Goal: Task Accomplishment & Management: Complete application form

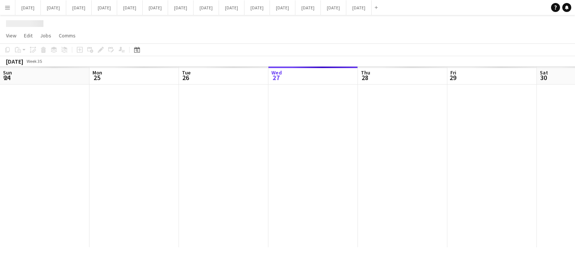
scroll to position [0, 179]
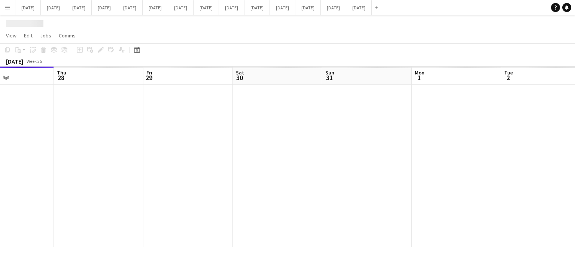
drag, startPoint x: 445, startPoint y: 109, endPoint x: 57, endPoint y: 124, distance: 388.3
click at [57, 124] on app-calendar-viewport "Sun 24 Mon 25 Tue 26 Wed 27 Thu 28 Fri 29 Sat 30 Sun 31 Mon 1 Tue 2 Wed 3 Thu 4" at bounding box center [287, 157] width 575 height 181
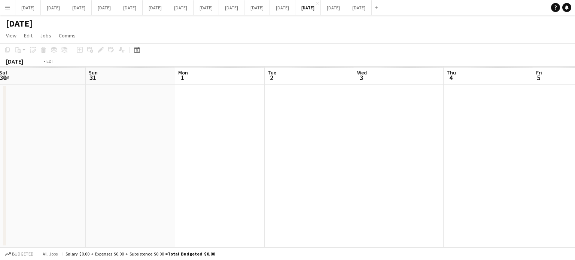
drag, startPoint x: 351, startPoint y: 107, endPoint x: 34, endPoint y: 115, distance: 316.6
click at [0, 118] on app-calendar-viewport "Wed 27 Thu 28 Fri 29 Sat 30 Sun 31 Mon 1 Tue 2 Wed 3 Thu 4 Fri 5 Sat 6 Sun 7" at bounding box center [287, 157] width 575 height 181
drag, startPoint x: 336, startPoint y: 127, endPoint x: 0, endPoint y: 115, distance: 336.5
click at [0, 115] on app-calendar-viewport "Tue 2 Wed 3 Thu 4 Fri 5 Sat 6 Sun 7 Mon 8 Tue 9 Wed 10 Thu 11 Fri 12 Sat 13" at bounding box center [287, 157] width 575 height 181
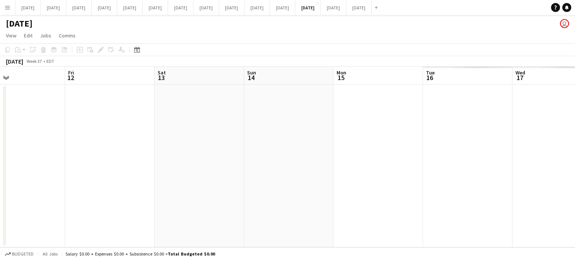
drag, startPoint x: 390, startPoint y: 136, endPoint x: 67, endPoint y: 135, distance: 322.5
click at [76, 135] on app-calendar-viewport "Mon 8 Tue 9 Wed 10 Thu 11 Fri 12 Sat 13 Sun 14 Mon 15 Tue 16 Wed 17 Thu 18 Fri …" at bounding box center [287, 157] width 575 height 181
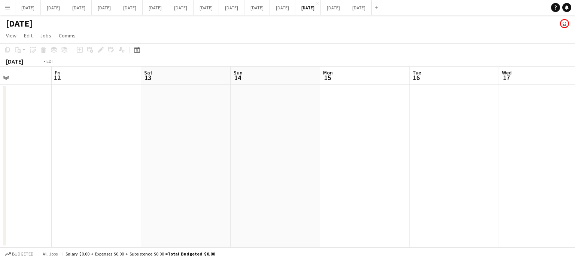
drag, startPoint x: 231, startPoint y: 148, endPoint x: 0, endPoint y: 137, distance: 231.0
click at [0, 137] on app-calendar-viewport "Mon 8 Tue 9 Wed 10 Thu 11 Fri 12 Sat 13 Sun 14 Mon 15 Tue 16 Wed 17 Thu 18 Fri …" at bounding box center [287, 157] width 575 height 181
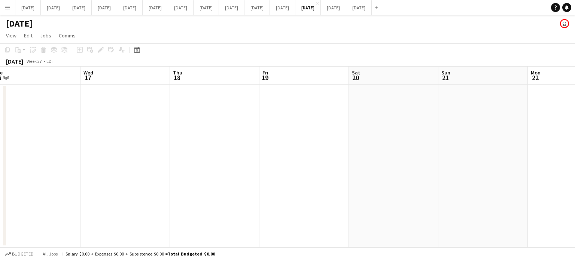
drag, startPoint x: 163, startPoint y: 155, endPoint x: 82, endPoint y: 143, distance: 81.4
click at [75, 148] on app-calendar-viewport "Sun 14 Mon 15 Tue 16 Wed 17 Thu 18 Fri 19 Sat 20 Sun 21 Mon 22 Tue 23 Wed 24 Th…" at bounding box center [287, 157] width 575 height 181
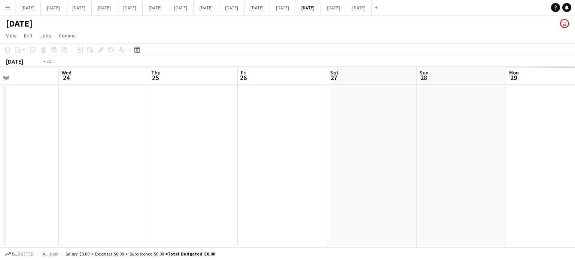
drag, startPoint x: 417, startPoint y: 153, endPoint x: 67, endPoint y: 147, distance: 350.6
click at [78, 149] on app-calendar-viewport "Fri 19 Sat 20 Sun 21 Mon 22 Tue 23 Wed 24 Thu 25 Fri 26 Sat 27 Sun 28 Mon 29 Tu…" at bounding box center [287, 157] width 575 height 181
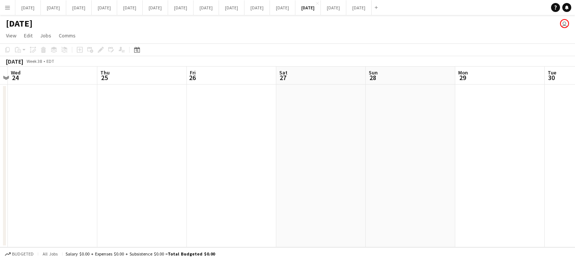
drag, startPoint x: 181, startPoint y: 146, endPoint x: 97, endPoint y: 139, distance: 83.8
click at [116, 141] on app-calendar-viewport "Sun 21 Mon 22 Tue 23 Wed 24 Thu 25 Fri 26 Sat 27 Sun 28 Mon 29 Tue 30 Wed 1 Thu…" at bounding box center [287, 157] width 575 height 181
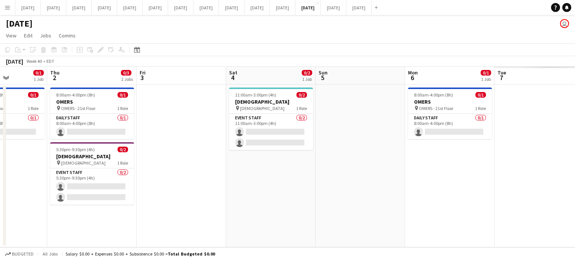
drag, startPoint x: 150, startPoint y: 149, endPoint x: 8, endPoint y: 141, distance: 142.2
click at [5, 145] on div "Mon 29 Tue 30 Wed 1 0/1 1 Job Thu 2 0/3 2 Jobs Fri 3 Sat 4 0/2 1 Job Sun 5 Mon …" at bounding box center [287, 157] width 575 height 181
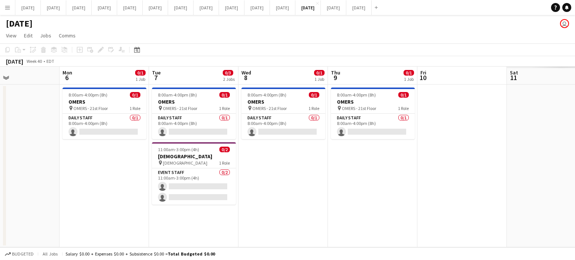
drag, startPoint x: 346, startPoint y: 155, endPoint x: 0, endPoint y: 158, distance: 345.7
click at [0, 158] on app-calendar-viewport "Wed 1 0/1 1 Job Thu 2 0/3 2 Jobs Fri 3 Sat 4 0/2 1 Job Sun 5 Mon 6 0/1 1 Job Tu…" at bounding box center [287, 157] width 575 height 181
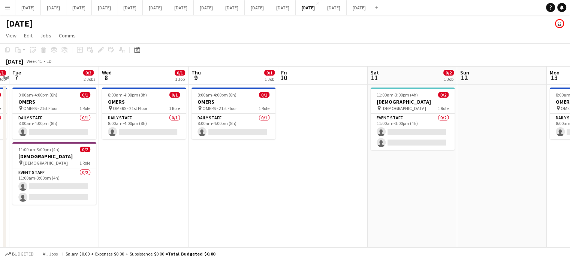
drag, startPoint x: 372, startPoint y: 186, endPoint x: 217, endPoint y: 191, distance: 155.2
click at [217, 191] on app-calendar-viewport "Fri 3 Sat 4 0/2 1 Job Sun 5 Mon 6 0/1 1 Job Tue 7 0/3 2 Jobs Wed 8 0/1 1 Job Th…" at bounding box center [285, 205] width 570 height 276
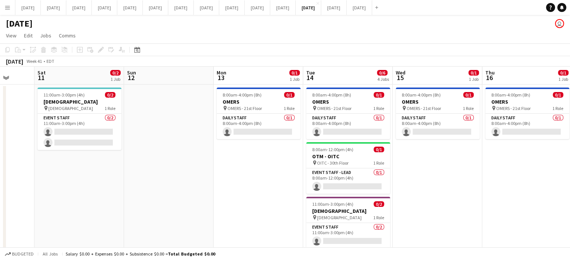
drag, startPoint x: 351, startPoint y: 186, endPoint x: 0, endPoint y: 165, distance: 351.2
click at [0, 169] on app-calendar-viewport "Tue 7 0/3 2 Jobs Wed 8 0/1 1 Job Thu 9 0/1 1 Job Fri 10 Sat 11 0/2 1 Job Sun 12…" at bounding box center [285, 205] width 570 height 276
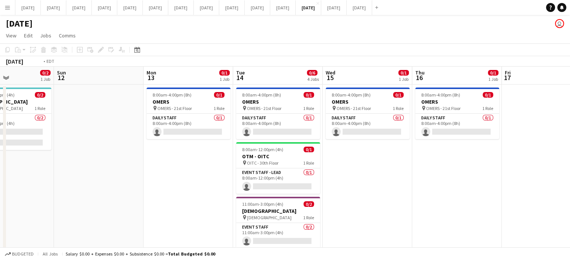
drag, startPoint x: 349, startPoint y: 183, endPoint x: 114, endPoint y: 177, distance: 234.9
click at [114, 177] on app-calendar-viewport "Thu 9 0/1 1 Job Fri 10 Sat 11 0/2 1 Job Sun 12 Mon 13 0/1 1 Job Tue 14 0/6 4 Jo…" at bounding box center [285, 205] width 570 height 276
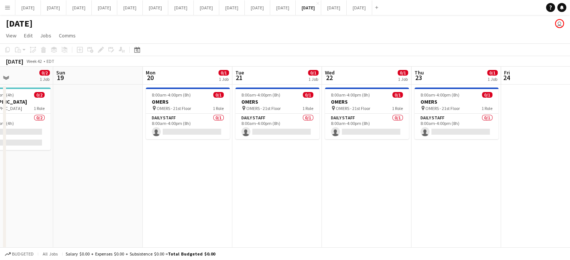
drag, startPoint x: 319, startPoint y: 193, endPoint x: 77, endPoint y: 181, distance: 241.9
click at [77, 181] on app-calendar-viewport "Wed 15 0/1 1 Job Thu 16 0/1 1 Job Fri 17 Sat 18 0/2 1 Job Sun 19 Mon 20 0/1 1 J…" at bounding box center [285, 205] width 570 height 276
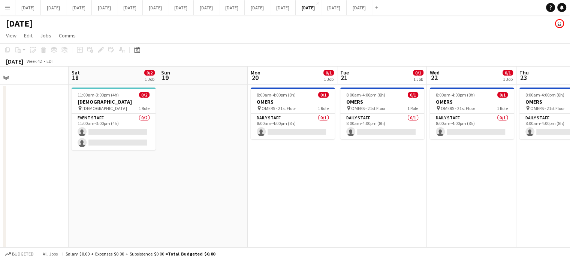
drag, startPoint x: 297, startPoint y: 178, endPoint x: 244, endPoint y: 179, distance: 52.8
click at [244, 179] on app-calendar-viewport "Wed 15 0/1 1 Job Thu 16 0/1 1 Job Fri 17 Sat 18 0/2 1 Job Sun 19 Mon 20 0/1 1 J…" at bounding box center [285, 205] width 570 height 276
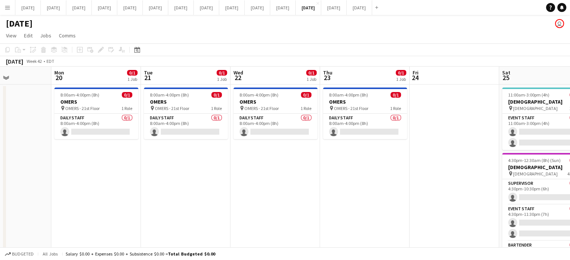
click at [286, 155] on app-date-cell "8:00am-4:00pm (8h) 0/1 OMERS pin OMERS - 21st Floor 1 Role Daily Staff 0/1 8:00…" at bounding box center [275, 214] width 90 height 258
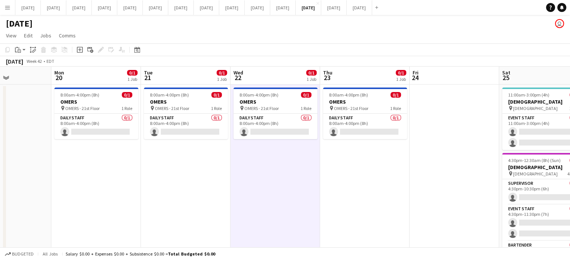
click at [85, 50] on div "Add job Add linked Job Edit Edit linked Job Applicants" at bounding box center [97, 49] width 57 height 9
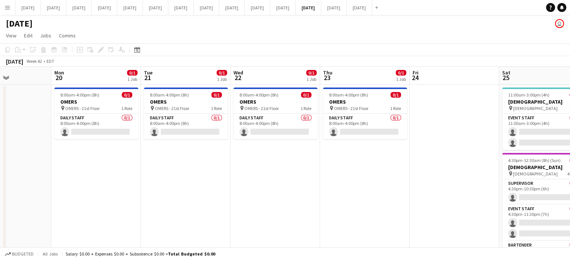
click at [306, 173] on app-date-cell "8:00am-4:00pm (8h) 0/1 OMERS pin OMERS - 21st Floor 1 Role Daily Staff 0/1 8:00…" at bounding box center [275, 214] width 90 height 258
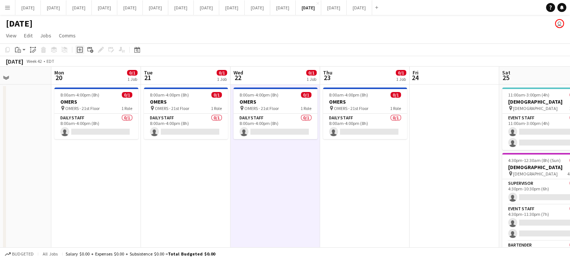
click at [81, 49] on icon "Add job" at bounding box center [80, 50] width 6 height 6
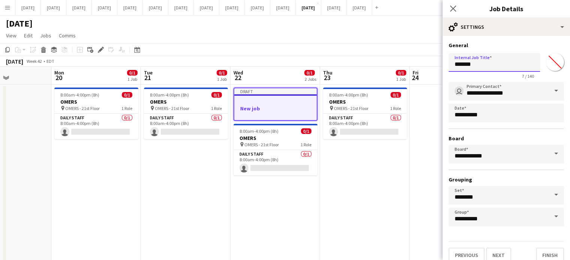
drag, startPoint x: 434, startPoint y: 63, endPoint x: 347, endPoint y: 69, distance: 87.1
click at [347, 69] on body "Menu Boards Boards Boards All jobs Status Workforce Workforce My Workforce Recr…" at bounding box center [285, 177] width 570 height 355
type input "**********"
click at [546, 56] on input "*******" at bounding box center [554, 62] width 27 height 27
type input "*******"
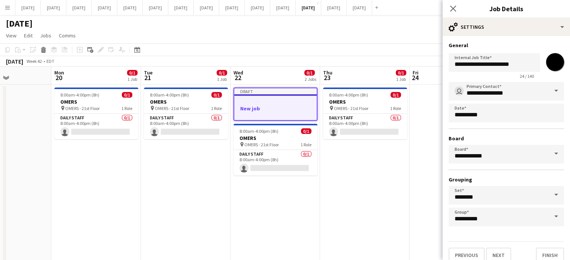
drag, startPoint x: 544, startPoint y: 47, endPoint x: 526, endPoint y: 66, distance: 25.4
click at [544, 47] on h3 "General" at bounding box center [505, 45] width 115 height 7
click at [503, 90] on input "**********" at bounding box center [505, 91] width 115 height 19
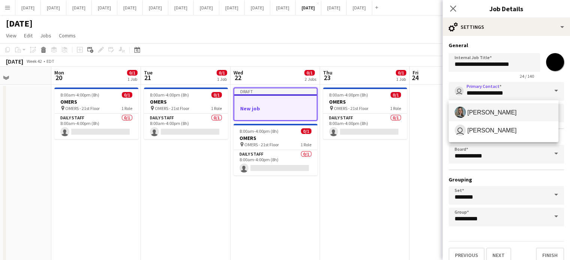
click at [497, 108] on span "[PERSON_NAME]" at bounding box center [503, 112] width 98 height 11
type input "**********"
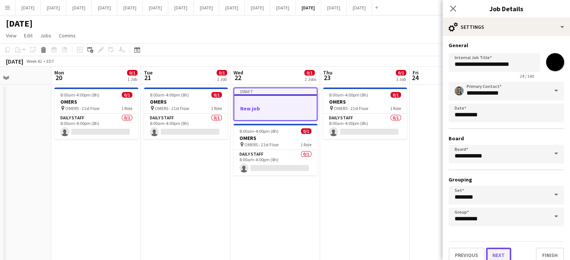
click at [494, 248] on button "Next" at bounding box center [498, 255] width 25 height 15
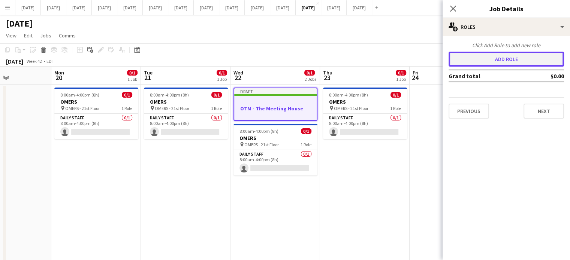
click at [466, 58] on button "Add role" at bounding box center [505, 59] width 115 height 15
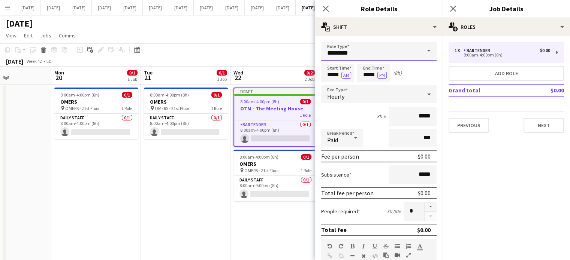
click at [345, 49] on input "*********" at bounding box center [378, 51] width 115 height 19
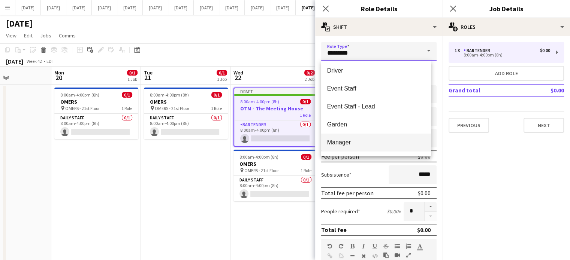
scroll to position [108, 0]
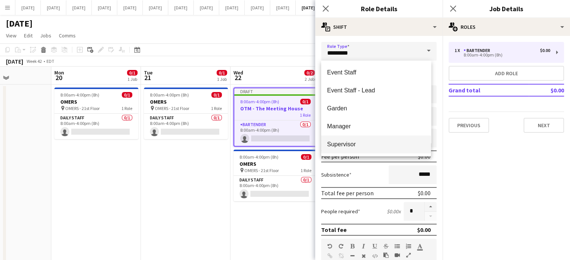
click at [361, 141] on span "Supervisor" at bounding box center [376, 144] width 98 height 7
type input "**********"
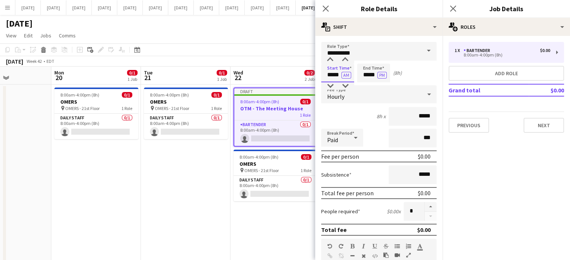
click at [325, 74] on input "*****" at bounding box center [337, 73] width 33 height 19
click at [331, 56] on div at bounding box center [329, 59] width 15 height 7
type input "*****"
click at [331, 56] on div at bounding box center [329, 59] width 15 height 7
click at [366, 69] on input "*****" at bounding box center [373, 73] width 33 height 19
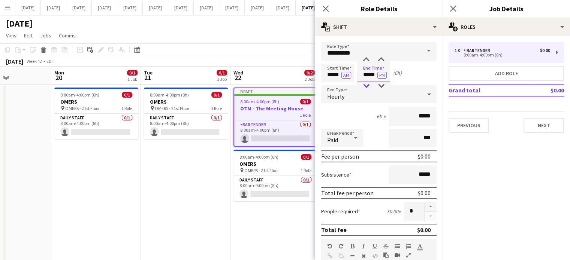
click at [367, 84] on div at bounding box center [365, 85] width 15 height 7
type input "*****"
click at [367, 84] on div at bounding box center [365, 85] width 15 height 7
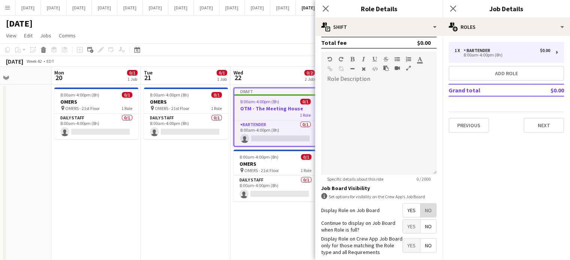
click at [421, 204] on span "No" at bounding box center [428, 210] width 16 height 13
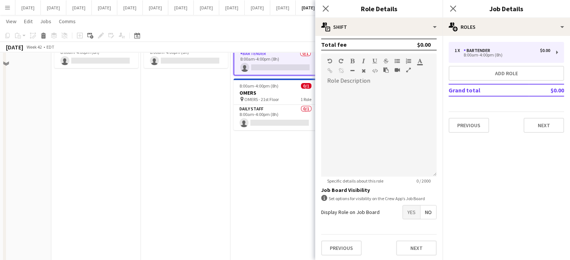
scroll to position [75, 0]
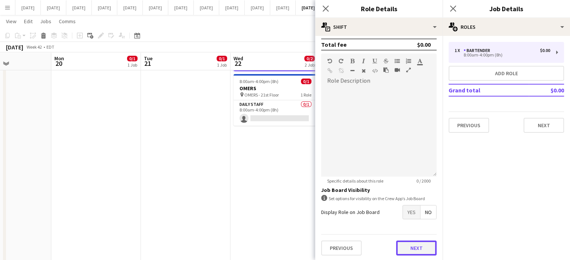
click at [416, 242] on button "Next" at bounding box center [416, 248] width 40 height 15
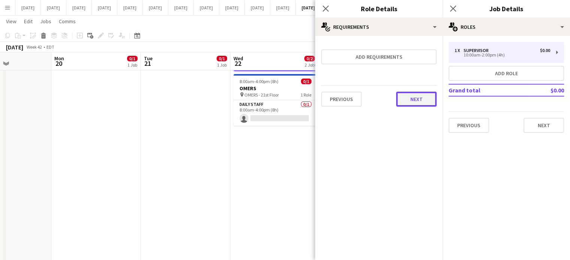
click at [433, 93] on button "Next" at bounding box center [416, 99] width 40 height 15
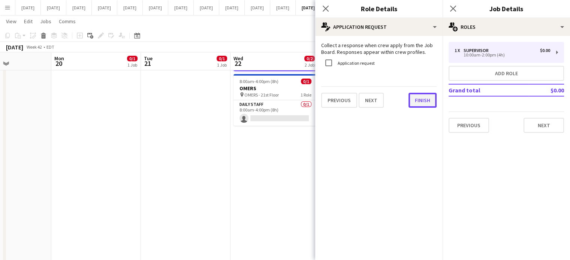
drag, startPoint x: 435, startPoint y: 100, endPoint x: 440, endPoint y: 94, distance: 7.8
click at [435, 100] on button "Finish" at bounding box center [422, 100] width 28 height 15
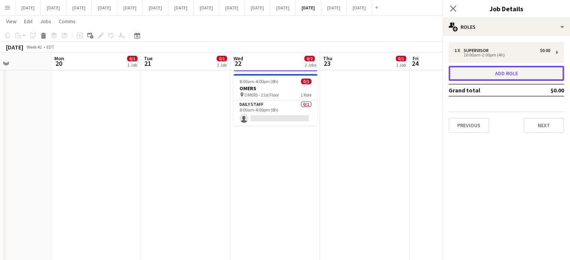
click at [468, 72] on button "Add role" at bounding box center [505, 73] width 115 height 15
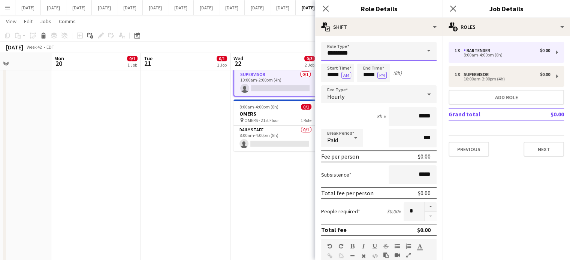
click at [363, 52] on input "*********" at bounding box center [378, 51] width 115 height 19
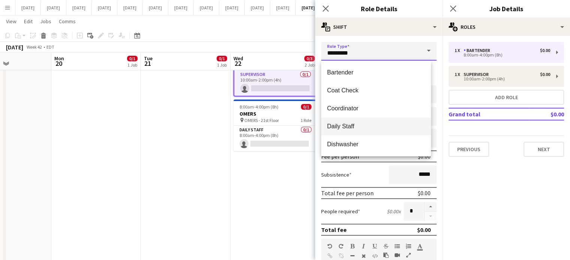
scroll to position [75, 0]
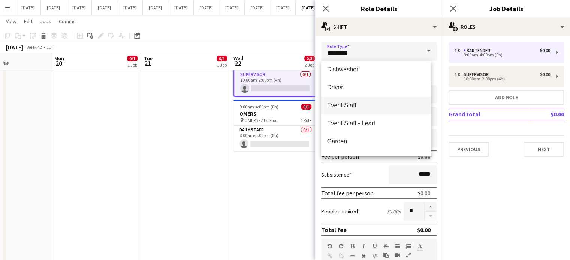
click at [363, 105] on span "Event Staff" at bounding box center [376, 105] width 98 height 7
type input "**********"
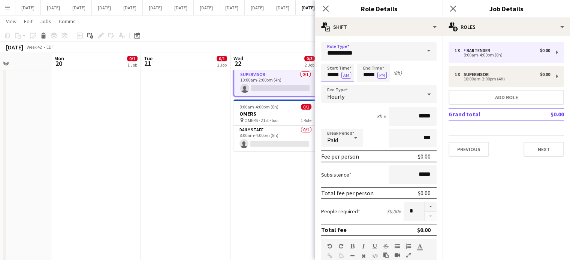
click at [331, 69] on input "*****" at bounding box center [337, 73] width 33 height 19
click at [332, 63] on div at bounding box center [329, 59] width 15 height 7
type input "*****"
click at [332, 63] on div at bounding box center [329, 59] width 15 height 7
click at [371, 67] on input "*****" at bounding box center [373, 73] width 33 height 19
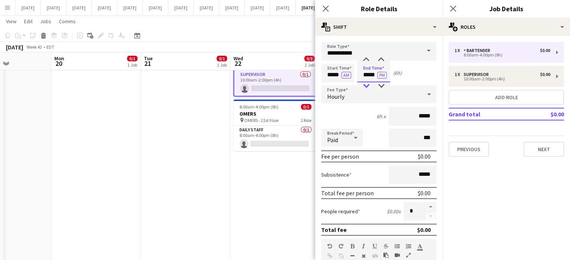
click at [367, 84] on div at bounding box center [365, 85] width 15 height 7
type input "*****"
click at [367, 84] on div at bounding box center [365, 85] width 15 height 7
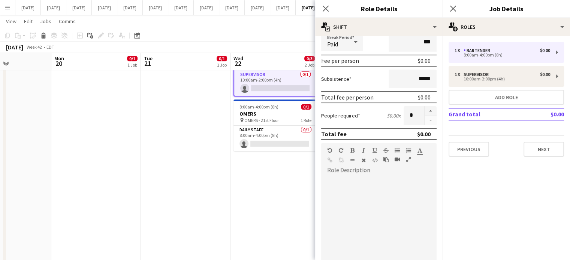
scroll to position [112, 0]
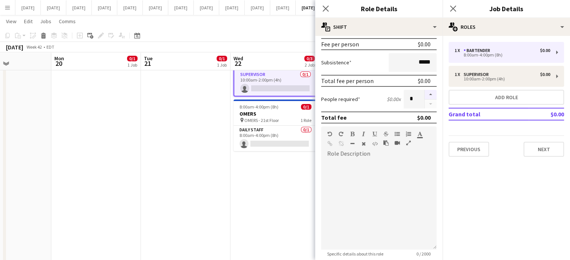
click at [424, 94] on button "button" at bounding box center [430, 95] width 12 height 10
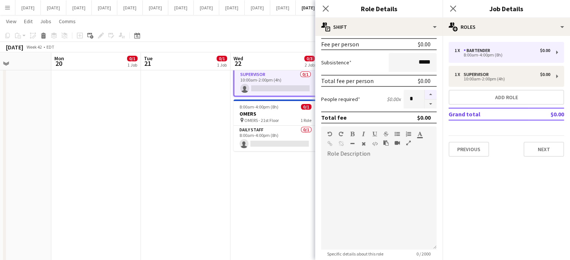
type input "*"
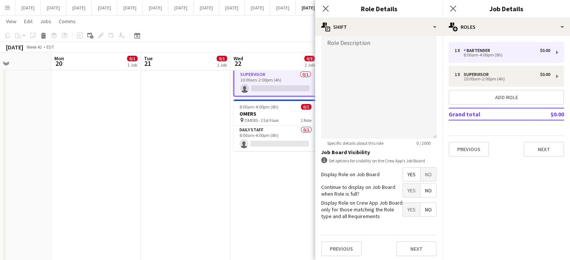
click at [420, 172] on span "No" at bounding box center [428, 174] width 16 height 13
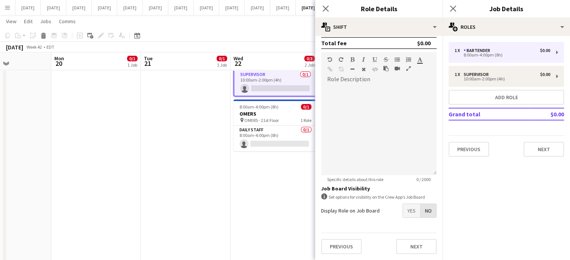
scroll to position [185, 0]
click at [411, 245] on button "Next" at bounding box center [416, 248] width 40 height 15
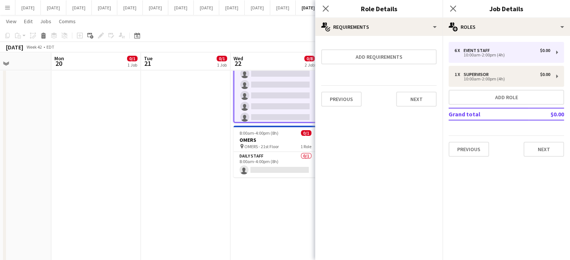
scroll to position [0, 0]
click at [412, 105] on button "Next" at bounding box center [416, 99] width 40 height 15
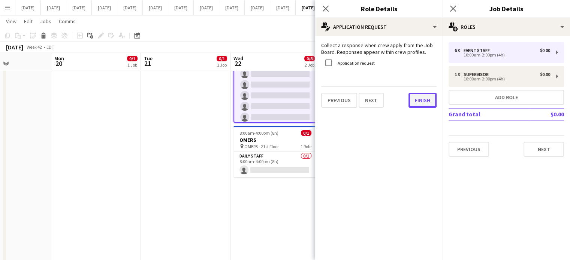
click at [416, 99] on button "Finish" at bounding box center [422, 100] width 28 height 15
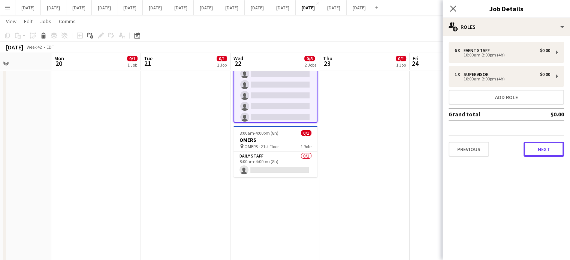
click at [541, 150] on button "Next" at bounding box center [543, 149] width 40 height 15
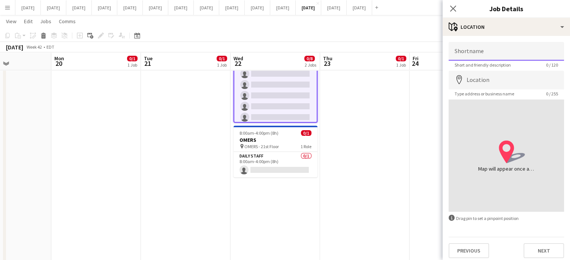
click at [483, 58] on input "Shortname" at bounding box center [505, 51] width 115 height 19
type input "**********"
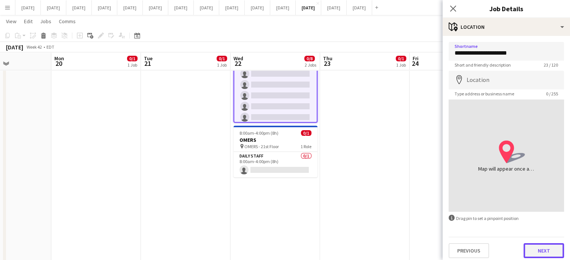
click at [527, 251] on button "Next" at bounding box center [543, 250] width 40 height 15
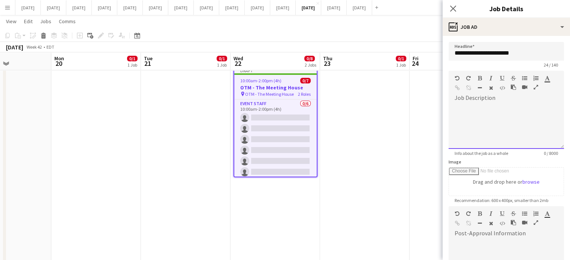
click at [500, 115] on div at bounding box center [505, 126] width 115 height 45
drag, startPoint x: 455, startPoint y: 109, endPoint x: 539, endPoint y: 137, distance: 88.1
click at [539, 137] on div "**********" at bounding box center [503, 126] width 110 height 45
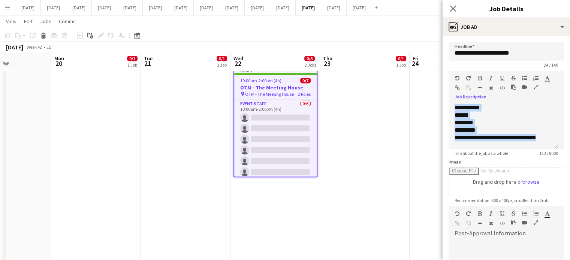
click at [481, 78] on button "button" at bounding box center [479, 78] width 5 height 6
click at [488, 78] on button "button" at bounding box center [490, 78] width 5 height 6
drag, startPoint x: 489, startPoint y: 105, endPoint x: 476, endPoint y: 113, distance: 15.7
click at [490, 105] on div "**********" at bounding box center [503, 126] width 110 height 45
click at [461, 113] on icon "******" at bounding box center [461, 115] width 14 height 6
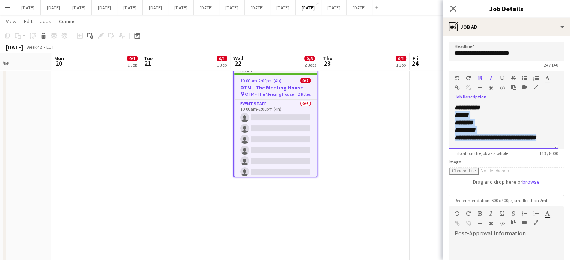
drag, startPoint x: 452, startPoint y: 116, endPoint x: 545, endPoint y: 139, distance: 95.7
click at [545, 140] on div "**********" at bounding box center [503, 126] width 110 height 45
click at [479, 79] on icon "button" at bounding box center [480, 78] width 4 height 5
click at [524, 79] on icon "button" at bounding box center [524, 78] width 5 height 5
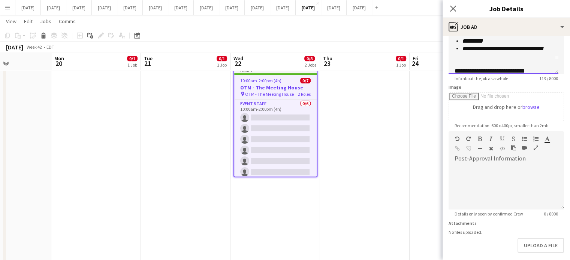
scroll to position [21, 0]
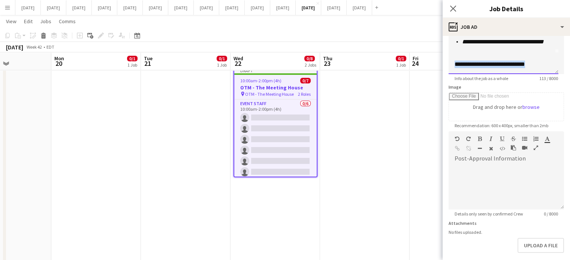
drag, startPoint x: 455, startPoint y: 65, endPoint x: 547, endPoint y: 66, distance: 92.2
click at [547, 66] on div "**********" at bounding box center [503, 51] width 110 height 45
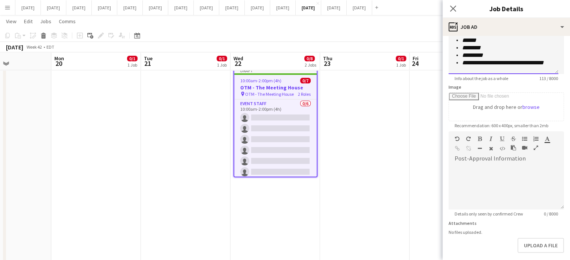
scroll to position [0, 0]
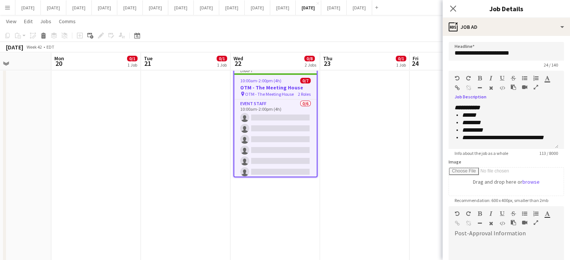
click at [479, 78] on icon "button" at bounding box center [480, 78] width 4 height 5
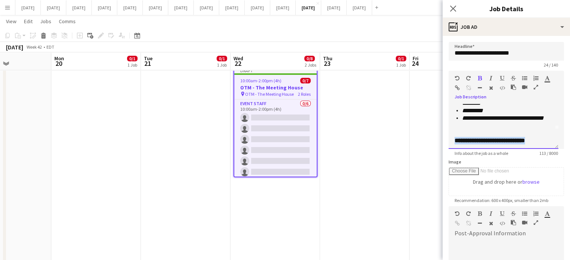
scroll to position [28, 0]
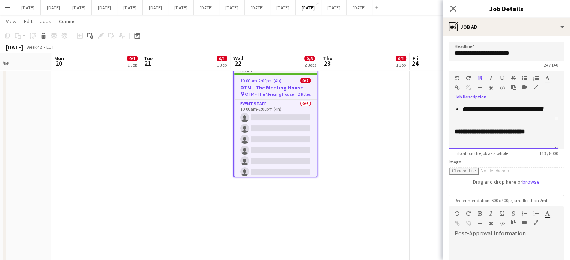
click at [519, 113] on li "**********" at bounding box center [504, 109] width 85 height 7
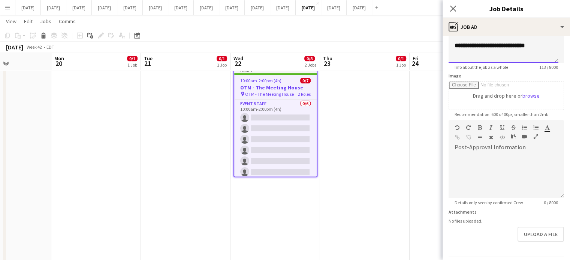
scroll to position [109, 0]
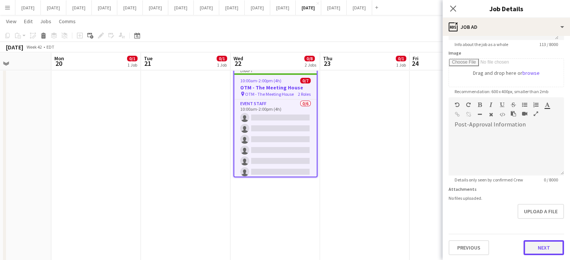
click at [536, 241] on button "Next" at bounding box center [543, 247] width 40 height 15
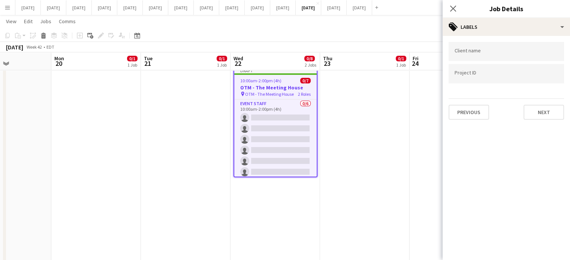
click at [484, 55] on input "Type to search client labels..." at bounding box center [505, 51] width 103 height 7
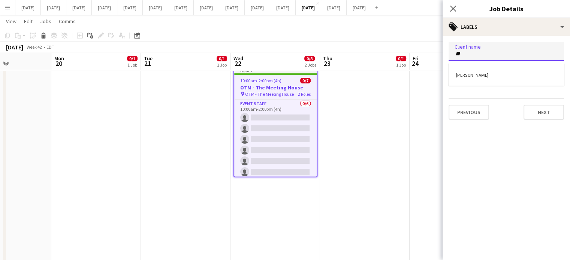
type input "**"
click at [491, 76] on div "[PERSON_NAME]" at bounding box center [505, 75] width 115 height 18
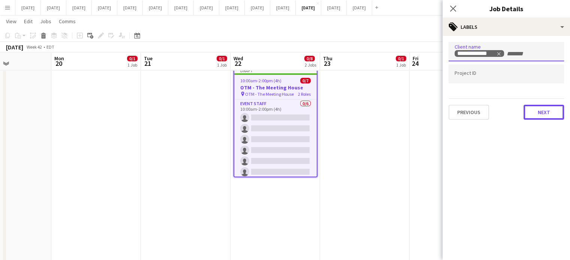
click at [551, 113] on button "Next" at bounding box center [543, 112] width 40 height 15
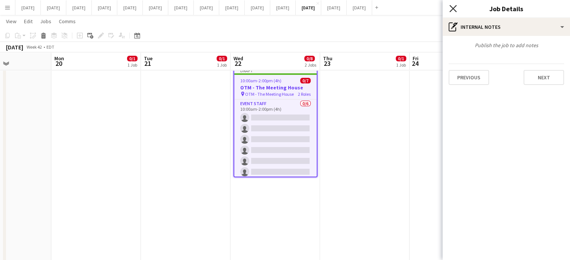
click at [451, 6] on icon "Close pop-in" at bounding box center [452, 8] width 7 height 7
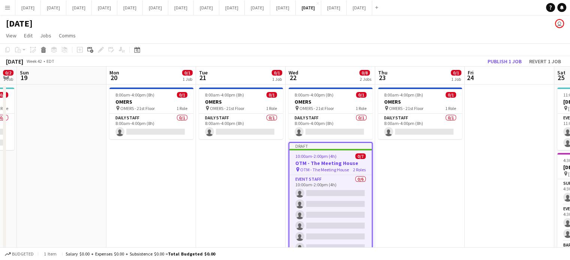
drag, startPoint x: 128, startPoint y: 190, endPoint x: 451, endPoint y: 187, distance: 322.9
click at [451, 187] on app-calendar-viewport "Fri 17 Sat 18 0/2 1 Job Sun 19 Mon 20 0/1 1 Job Tue 21 0/1 1 Job Wed 22 0/8 2 J…" at bounding box center [285, 205] width 570 height 276
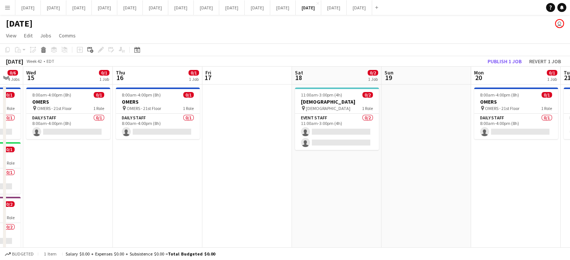
drag, startPoint x: 294, startPoint y: 193, endPoint x: 443, endPoint y: 188, distance: 149.1
click at [443, 188] on app-calendar-viewport "Mon 13 0/1 1 Job Tue 14 0/6 4 Jobs Wed 15 0/1 1 Job Thu 16 0/1 1 Job Fri 17 Sat…" at bounding box center [285, 205] width 570 height 276
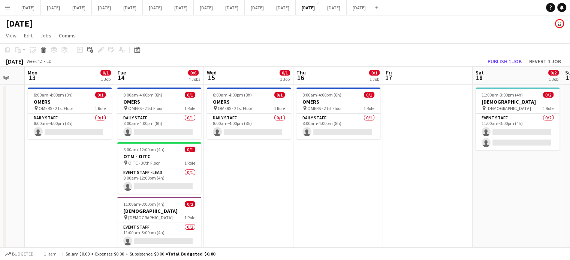
scroll to position [0, 151]
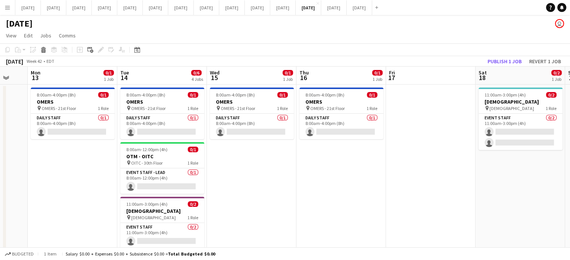
drag, startPoint x: 170, startPoint y: 202, endPoint x: 264, endPoint y: 200, distance: 93.3
click at [264, 200] on app-calendar-viewport "Sat 11 0/2 1 Job Sun 12 Mon 13 0/1 1 Job Tue 14 0/6 4 Jobs Wed 15 0/1 1 Job Thu…" at bounding box center [285, 205] width 570 height 276
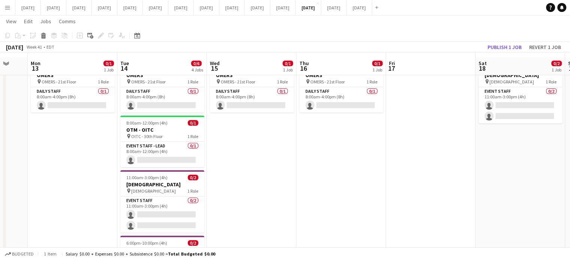
scroll to position [37, 0]
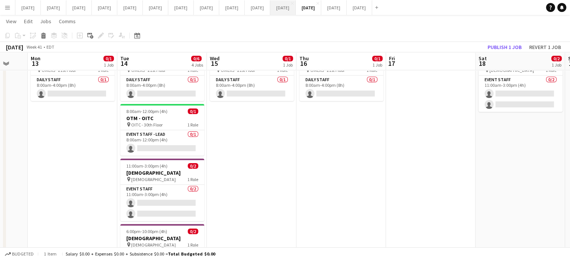
click at [296, 7] on button "[DATE] Close" at bounding box center [282, 7] width 25 height 15
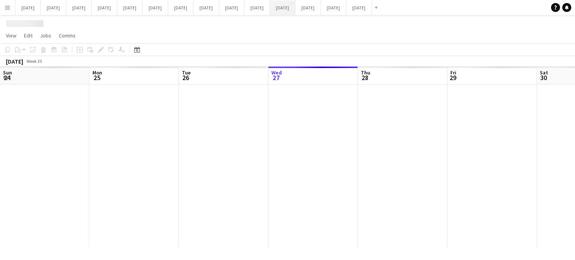
scroll to position [0, 179]
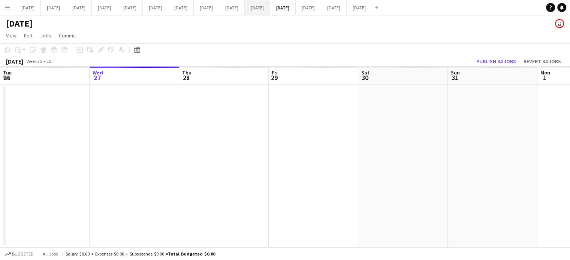
click at [270, 13] on button "[DATE] Close" at bounding box center [257, 7] width 25 height 15
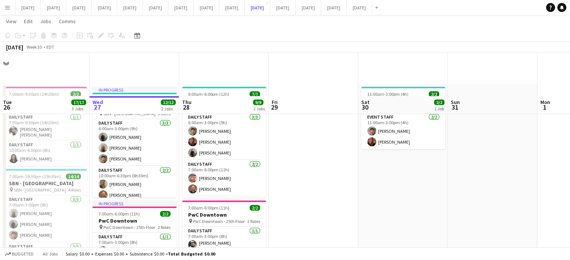
scroll to position [101, 0]
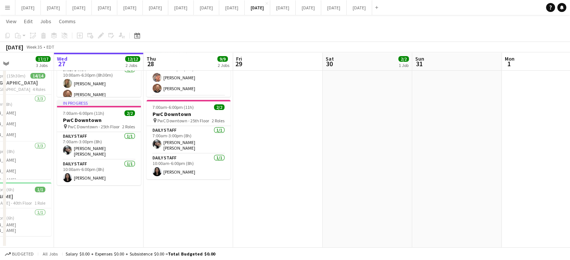
drag, startPoint x: 399, startPoint y: 142, endPoint x: 183, endPoint y: 146, distance: 215.4
click at [183, 146] on app-calendar-viewport "Sun 24 1/1 1 Job Mon 25 9/9 2 Jobs Tue 26 17/17 3 Jobs Wed 27 12/12 2 Jobs Thu …" at bounding box center [285, 87] width 570 height 319
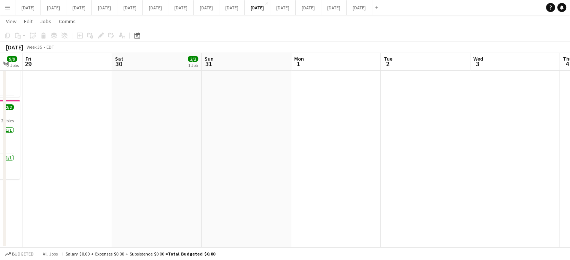
drag, startPoint x: 381, startPoint y: 143, endPoint x: 345, endPoint y: 144, distance: 35.6
click at [345, 144] on app-calendar-viewport "Tue 26 17/17 3 Jobs Wed 27 12/12 2 Jobs Thu 28 9/9 2 Jobs Fri 29 Sat 30 2/2 1 J…" at bounding box center [285, 87] width 570 height 319
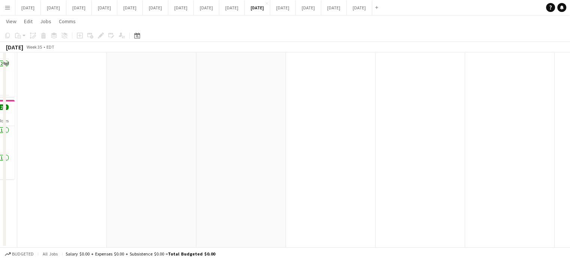
scroll to position [0, 0]
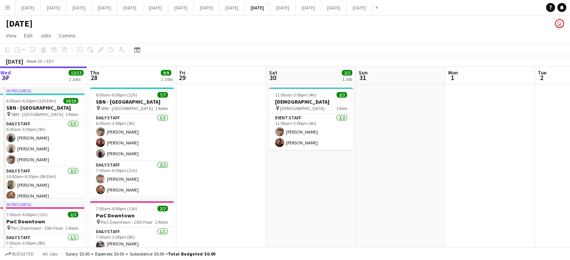
drag, startPoint x: 258, startPoint y: 148, endPoint x: 474, endPoint y: 134, distance: 217.0
click at [474, 134] on app-calendar-viewport "Mon 25 9/9 2 Jobs Tue 26 17/17 3 Jobs Wed 27 12/12 2 Jobs Thu 28 9/9 2 Jobs Fri…" at bounding box center [285, 208] width 570 height 283
